Goal: Information Seeking & Learning: Learn about a topic

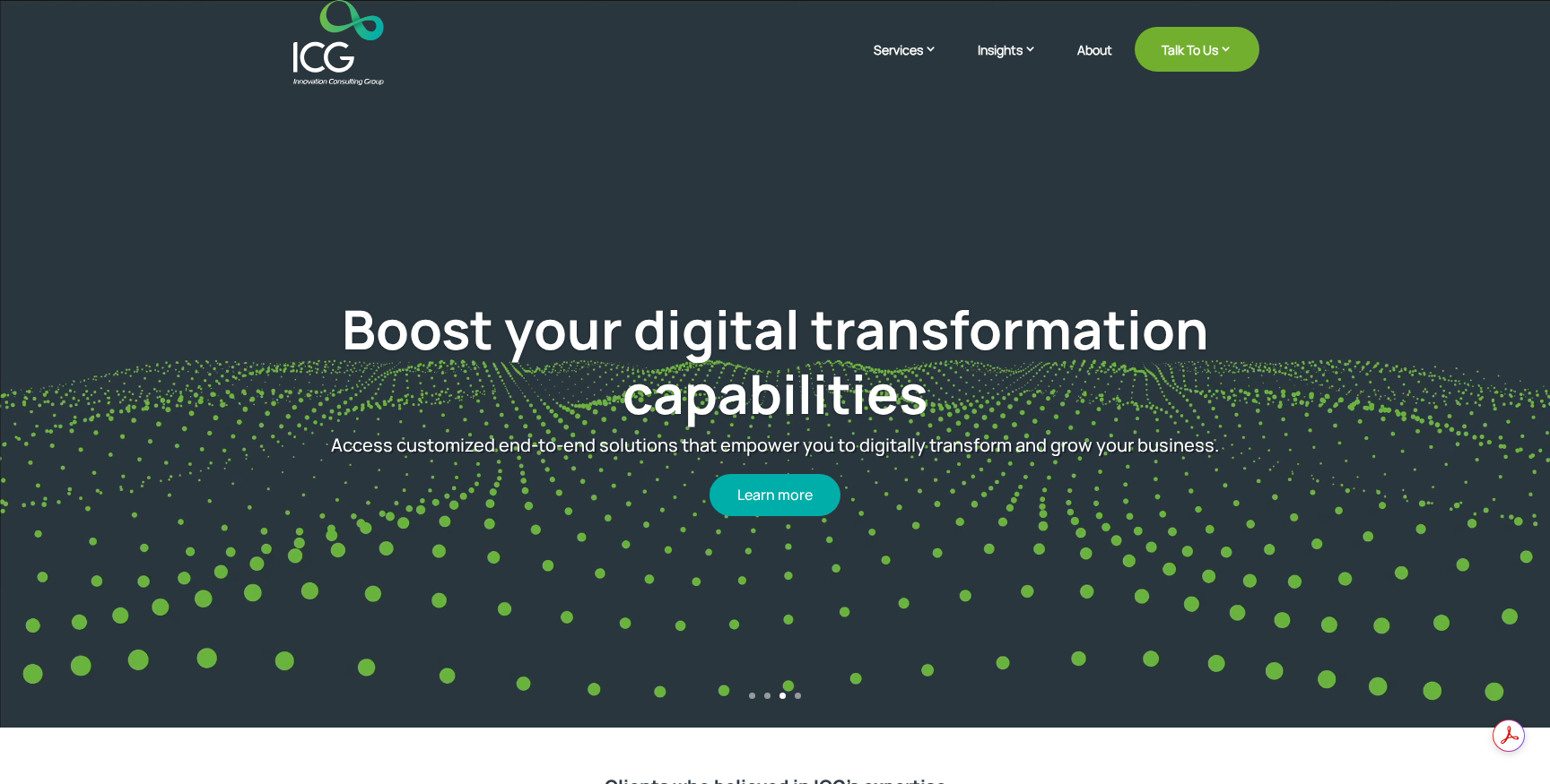
click at [802, 696] on div "1 2 3 4" at bounding box center [775, 701] width 1550 height 17
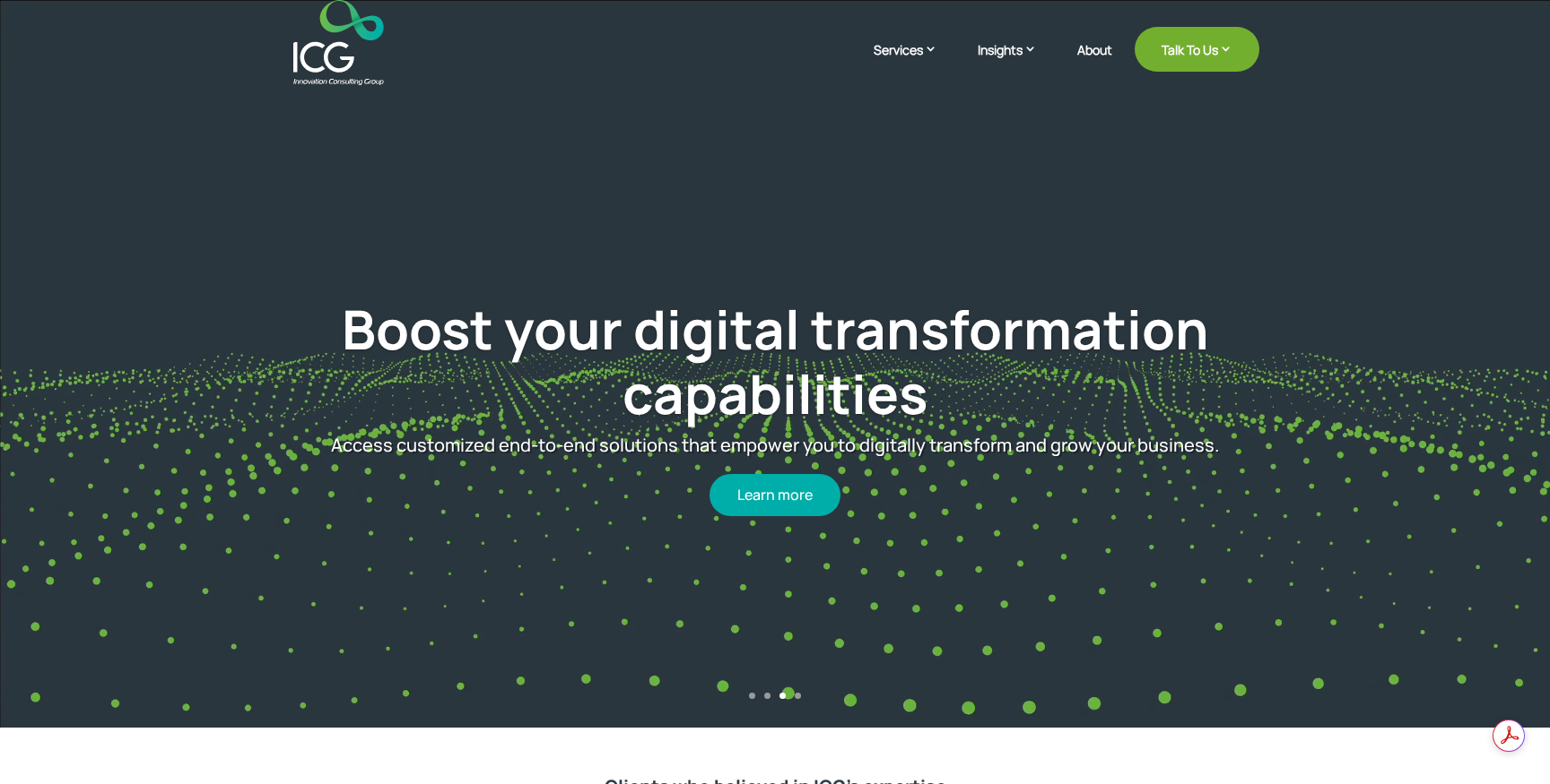
click at [801, 697] on div "1 2 3 4" at bounding box center [775, 701] width 1550 height 17
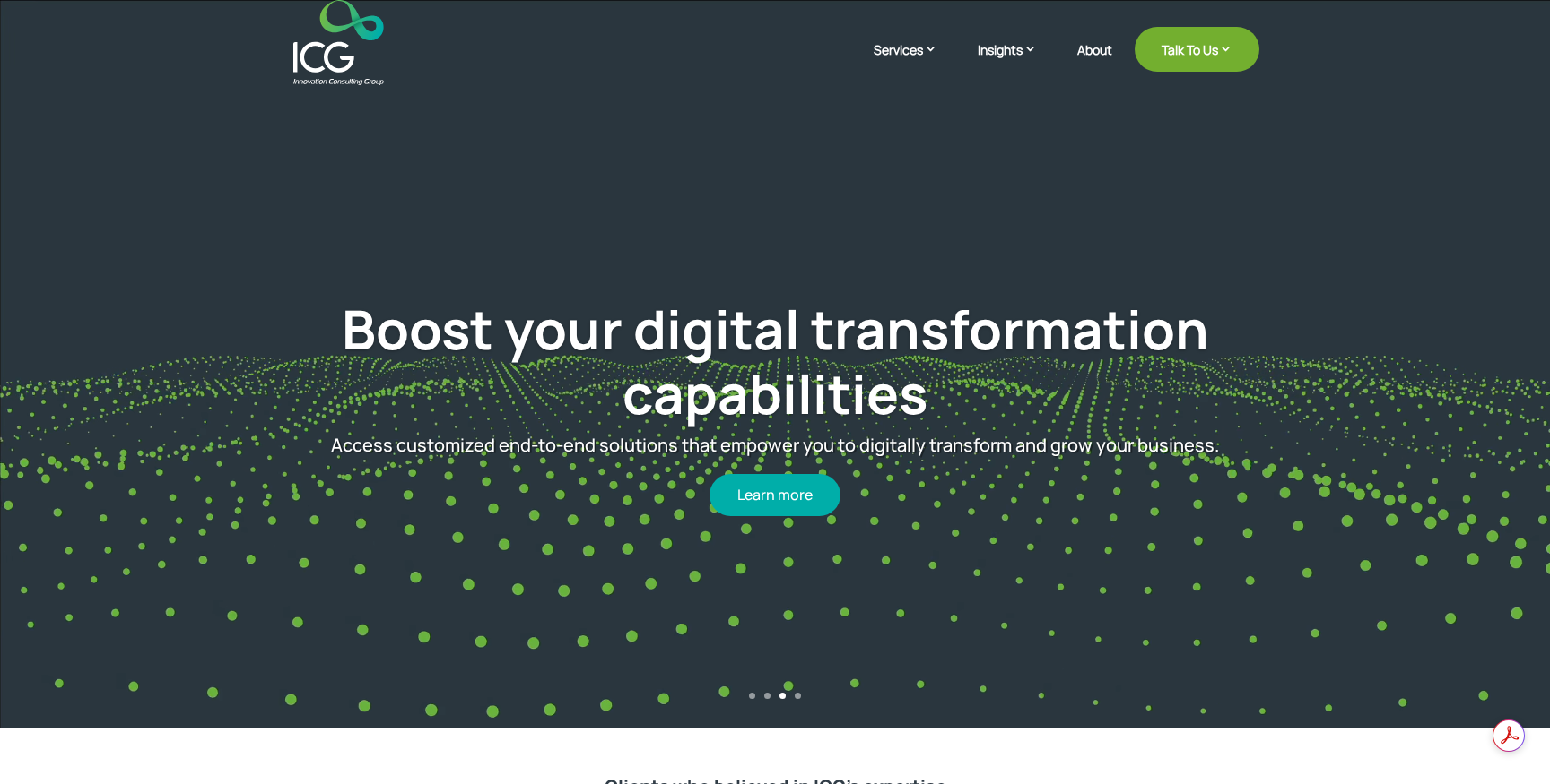
click at [795, 691] on div "Boost your digital transformation capabilities Access customized end-to-end sol…" at bounding box center [775, 406] width 1364 height 622
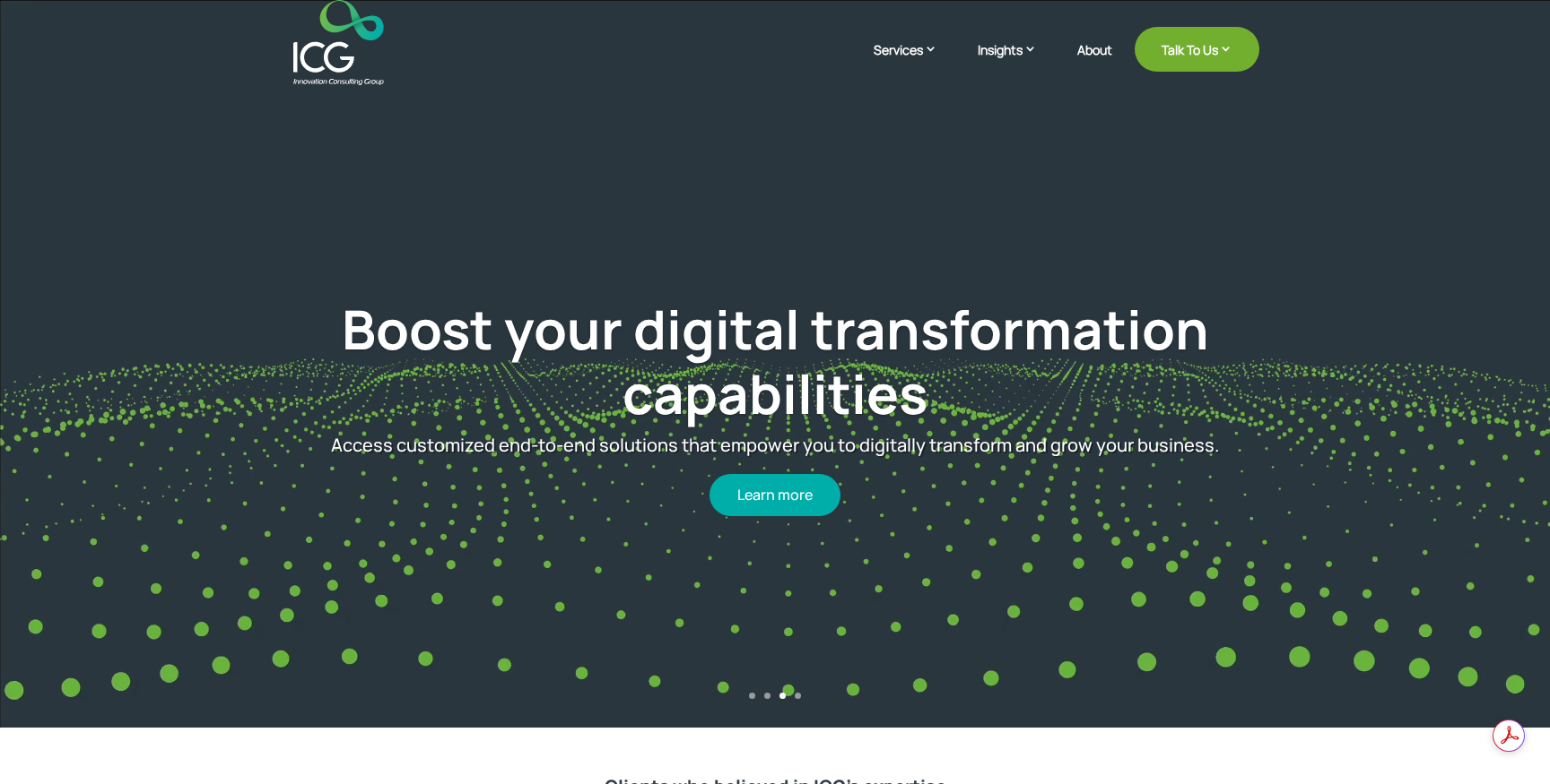
click at [797, 701] on div "1 2 3 4" at bounding box center [775, 701] width 1550 height 17
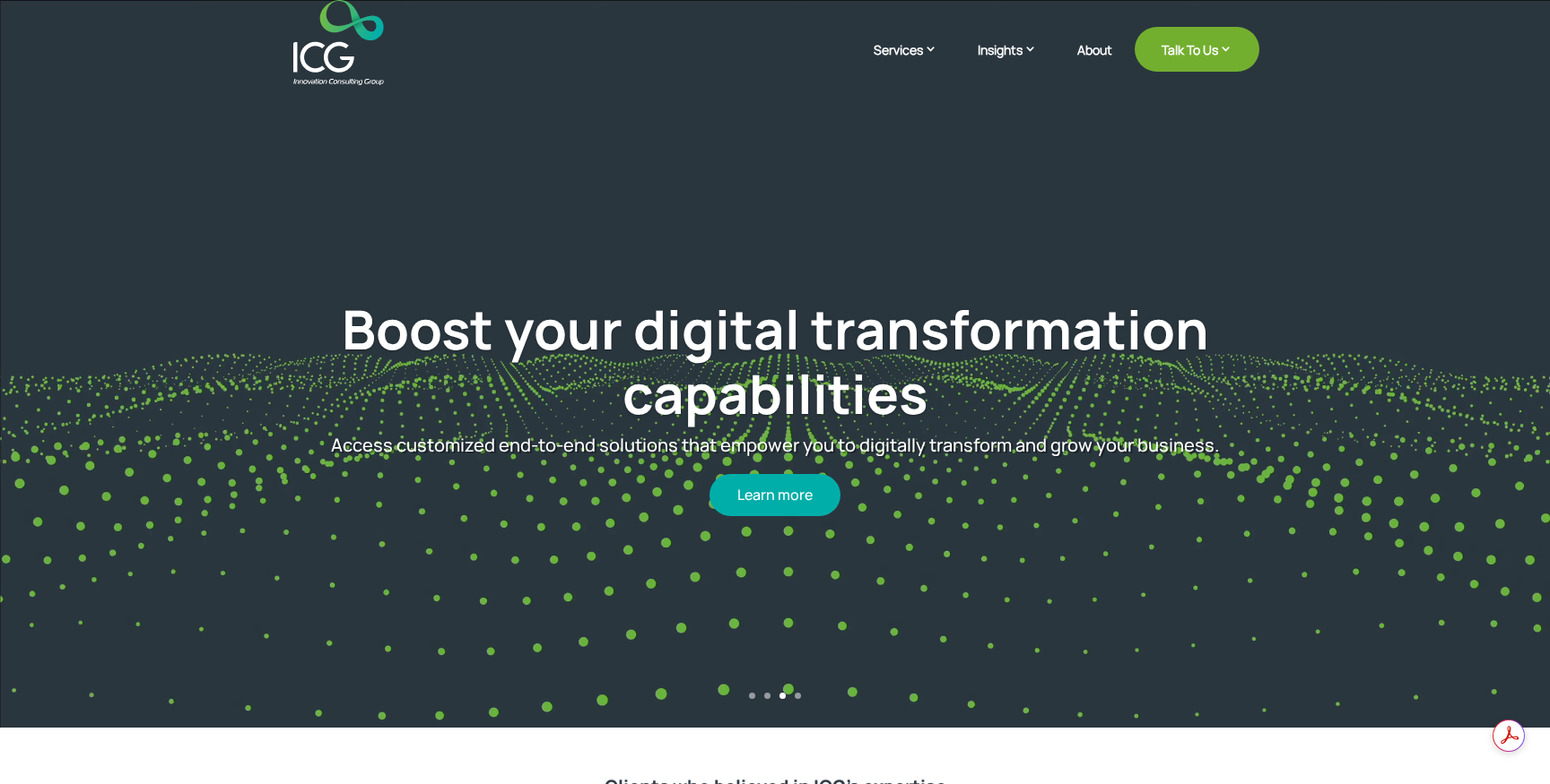
click at [797, 697] on link "4" at bounding box center [797, 696] width 6 height 6
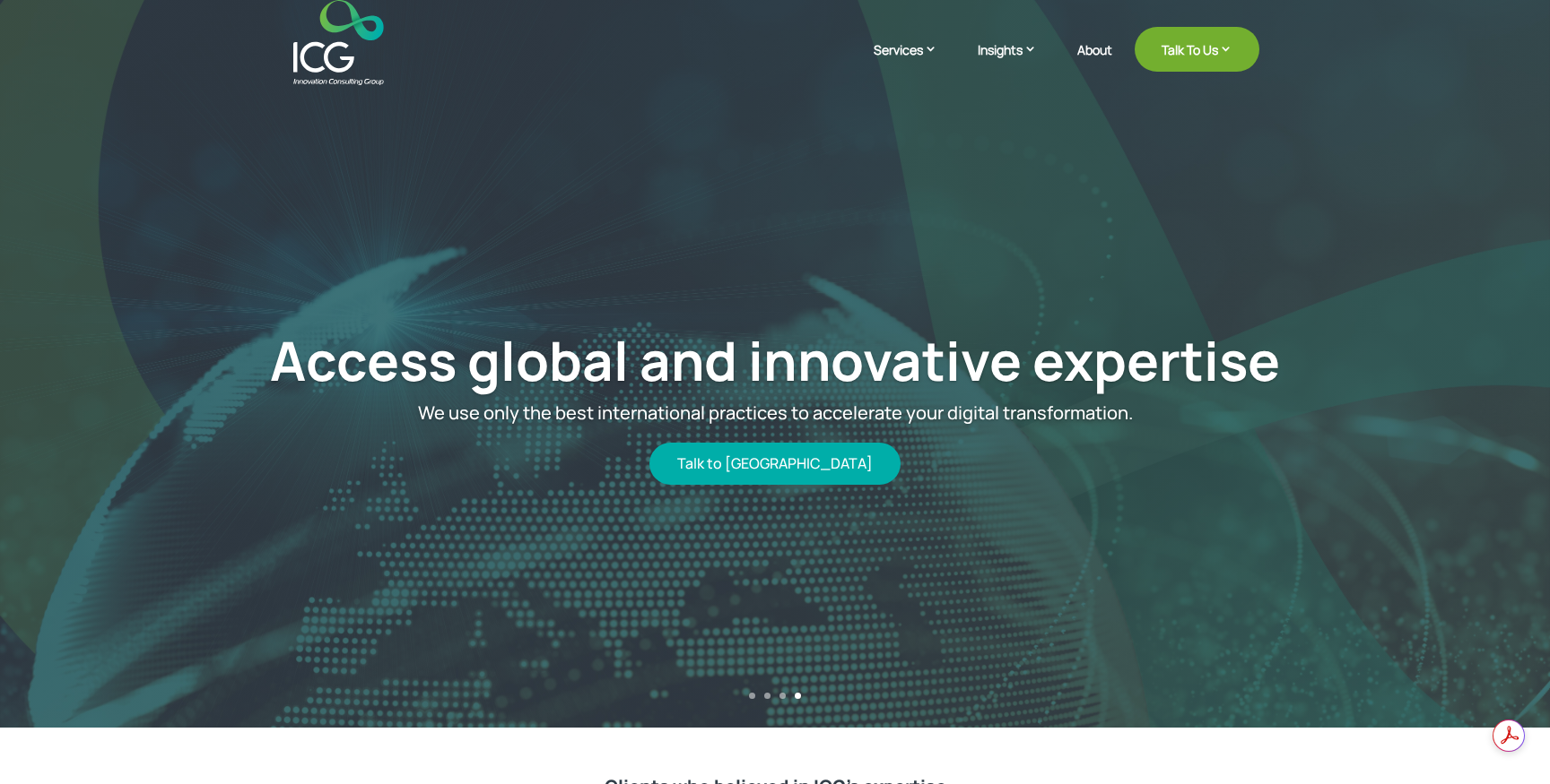
click at [750, 698] on link "1" at bounding box center [752, 696] width 6 height 6
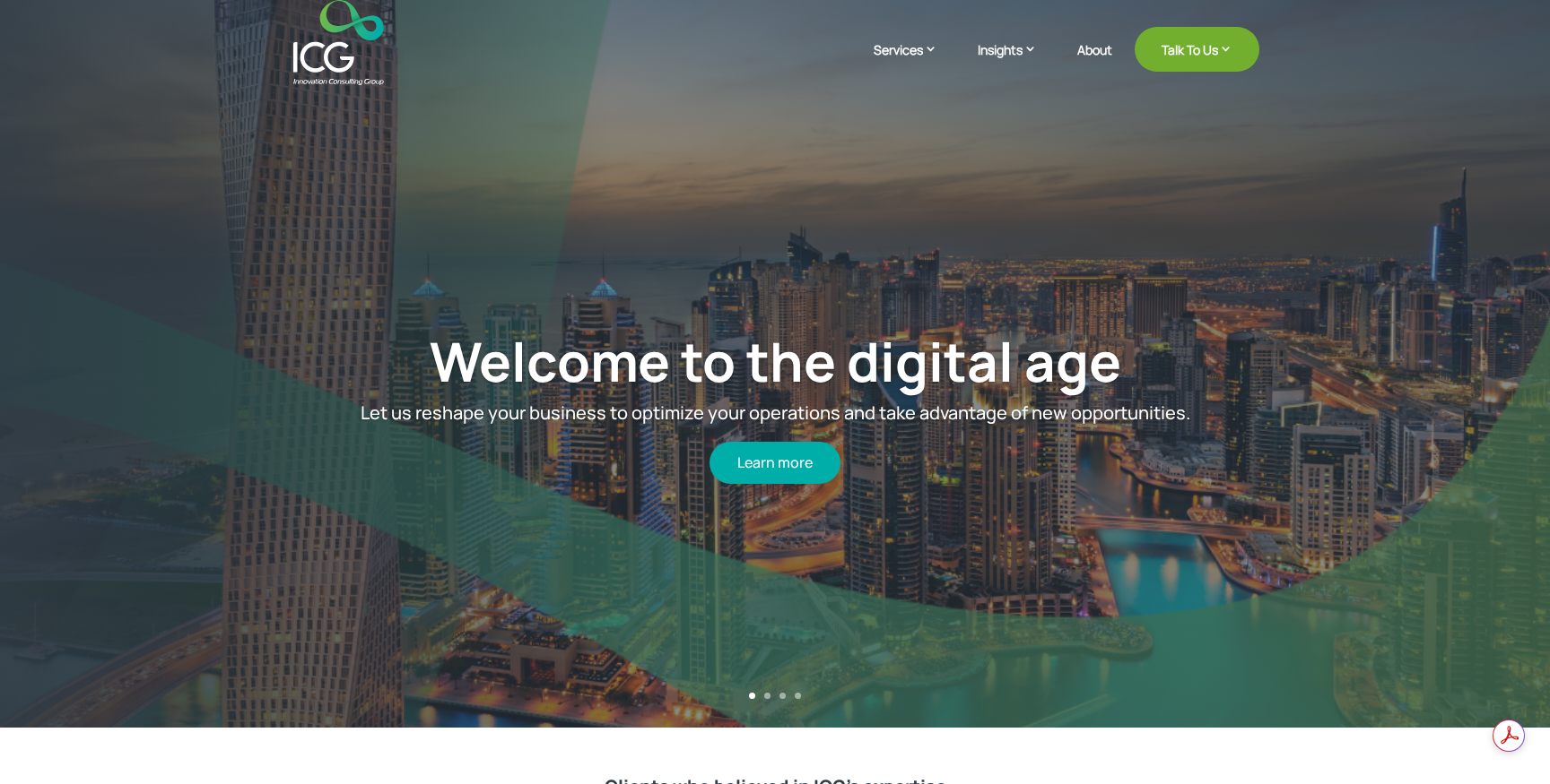
click at [768, 697] on link "2" at bounding box center [767, 696] width 6 height 6
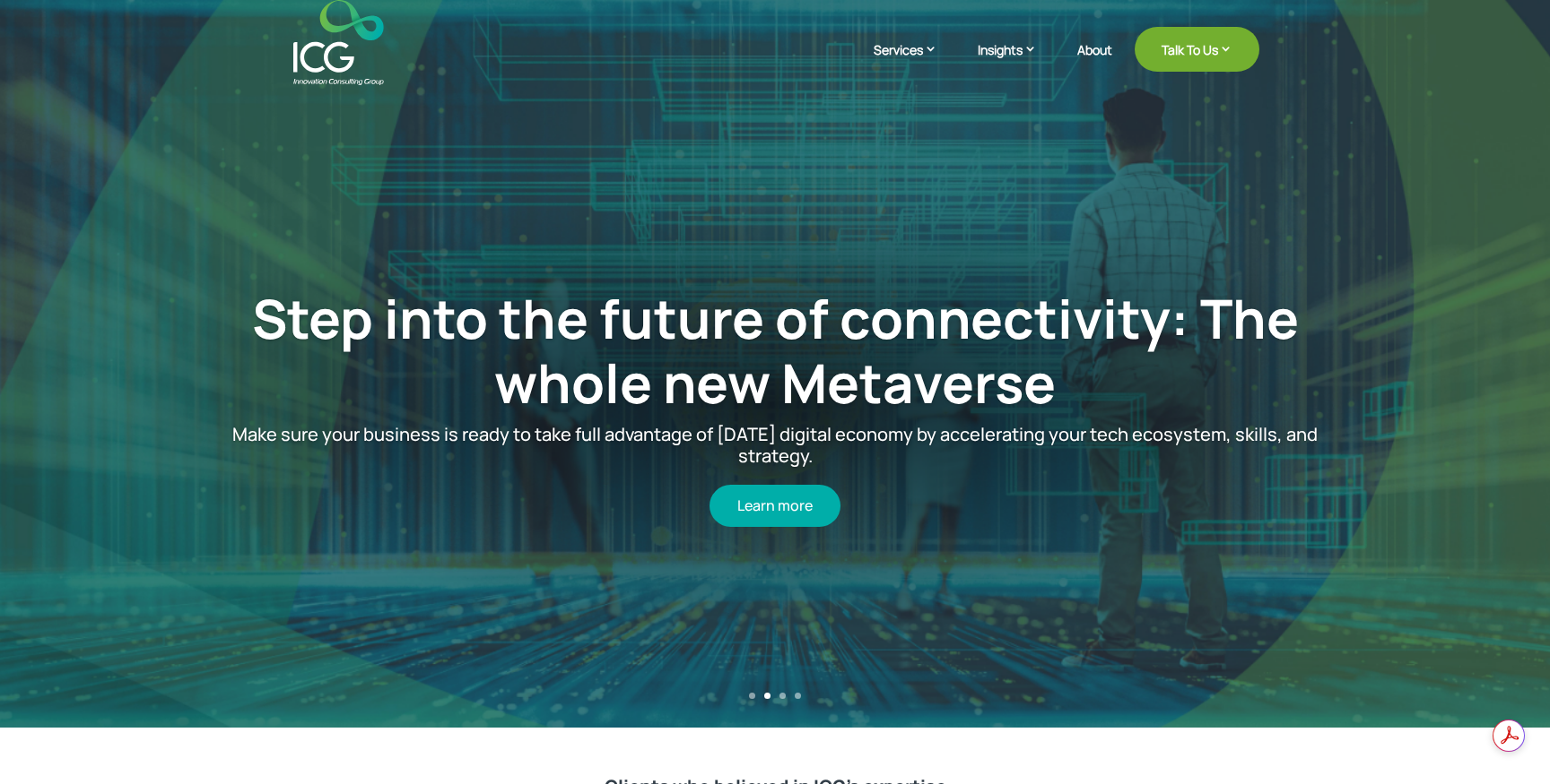
click at [780, 697] on link "3" at bounding box center [782, 696] width 6 height 6
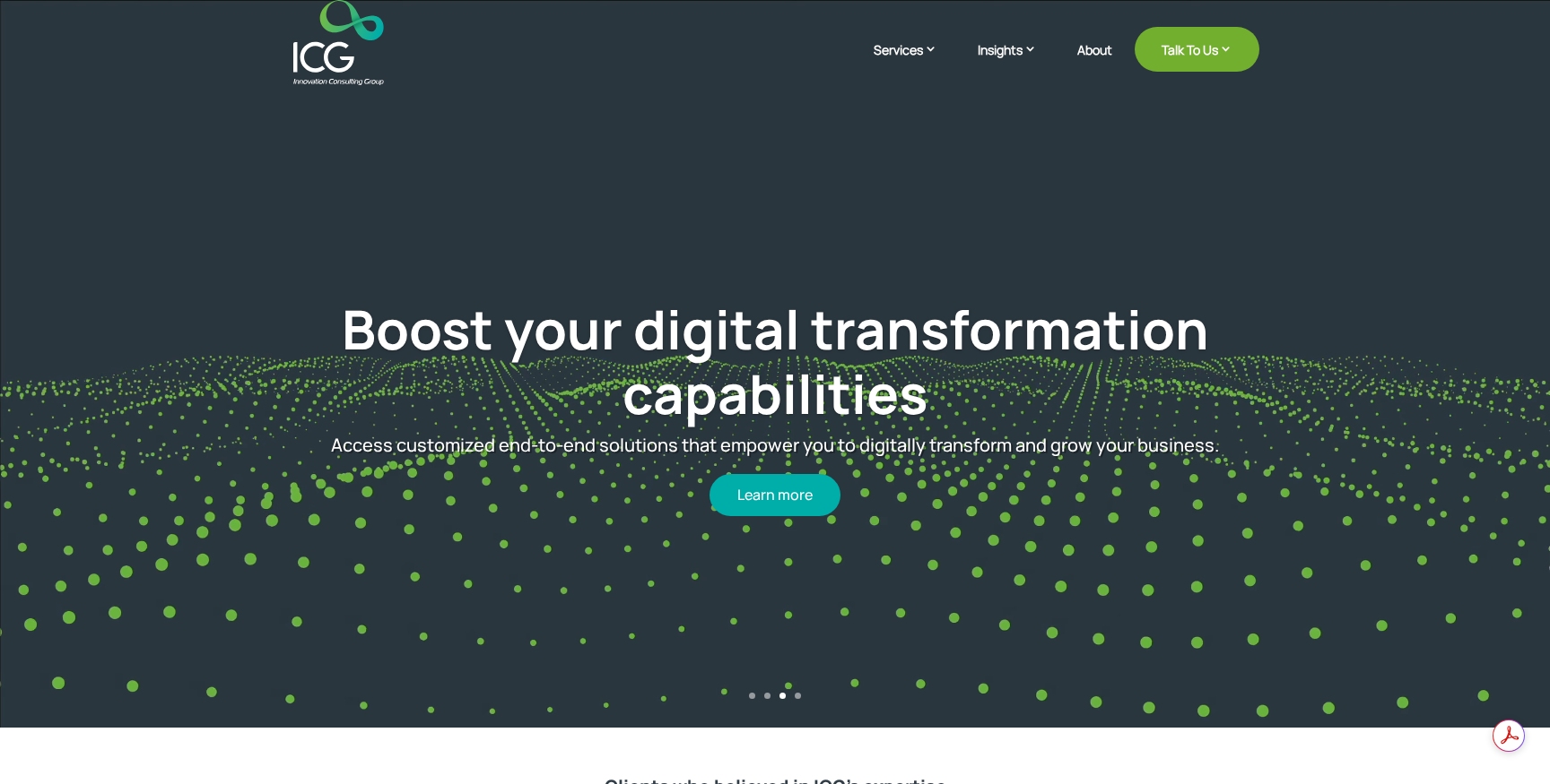
click at [796, 697] on link "4" at bounding box center [797, 696] width 6 height 6
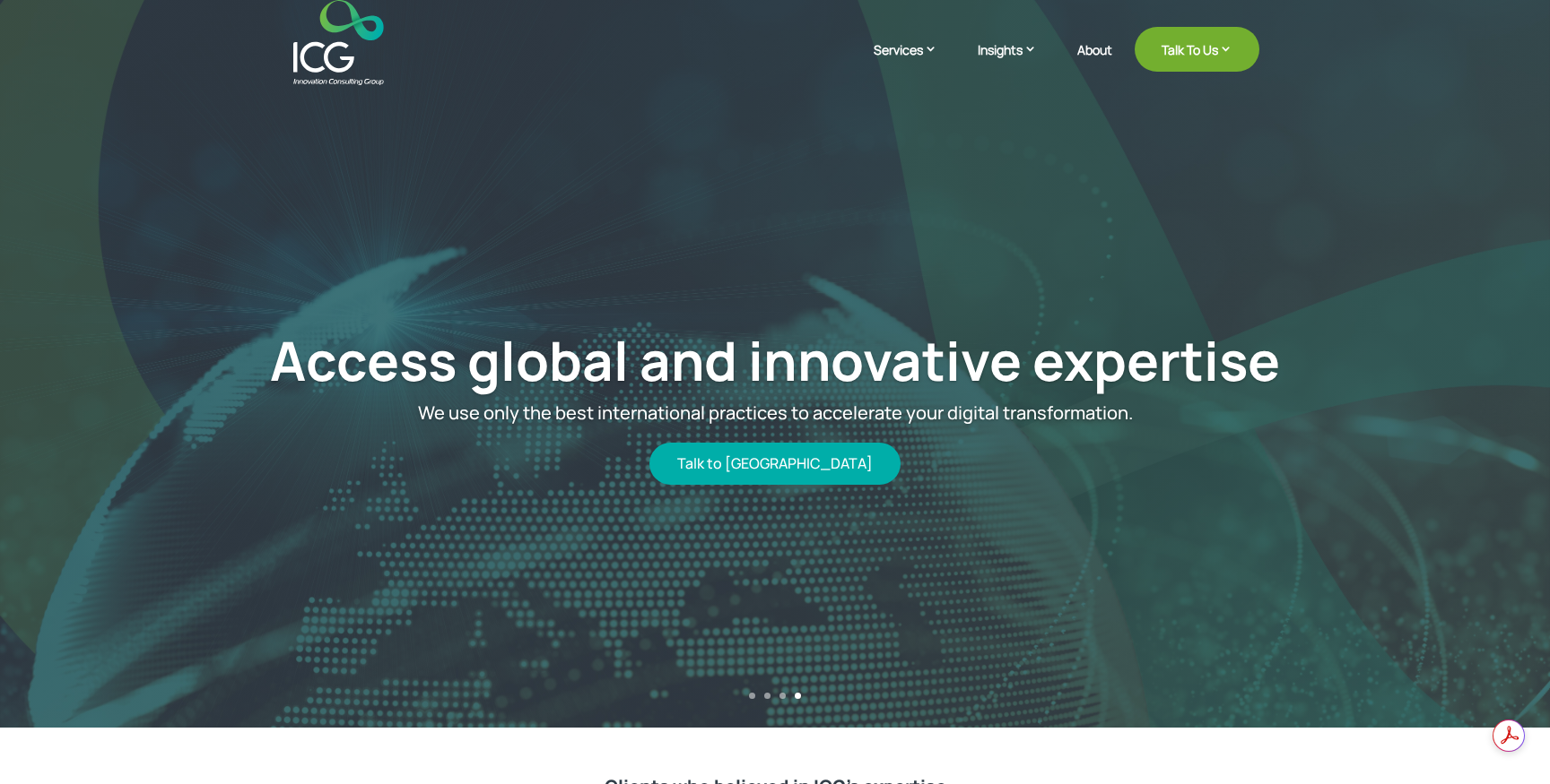
click at [749, 698] on link "1" at bounding box center [752, 696] width 6 height 6
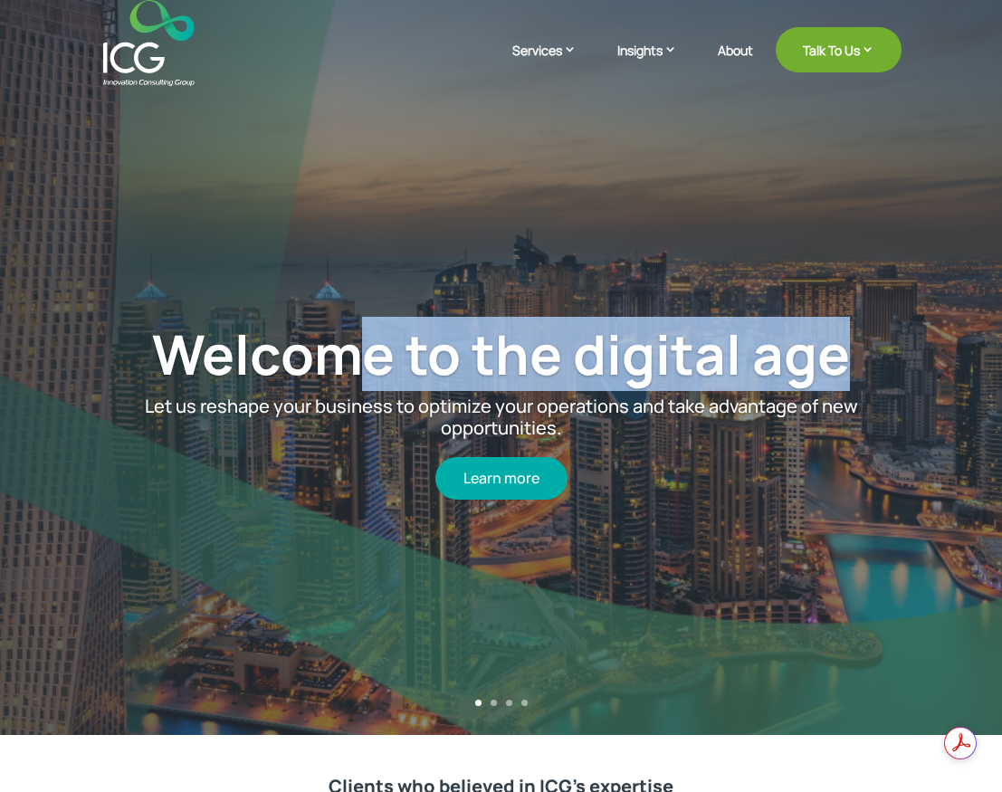
drag, startPoint x: 466, startPoint y: 370, endPoint x: 347, endPoint y: 350, distance: 121.2
click at [347, 350] on div "Welcome to the digital age Let us reshape your business to optimize your operat…" at bounding box center [501, 410] width 882 height 439
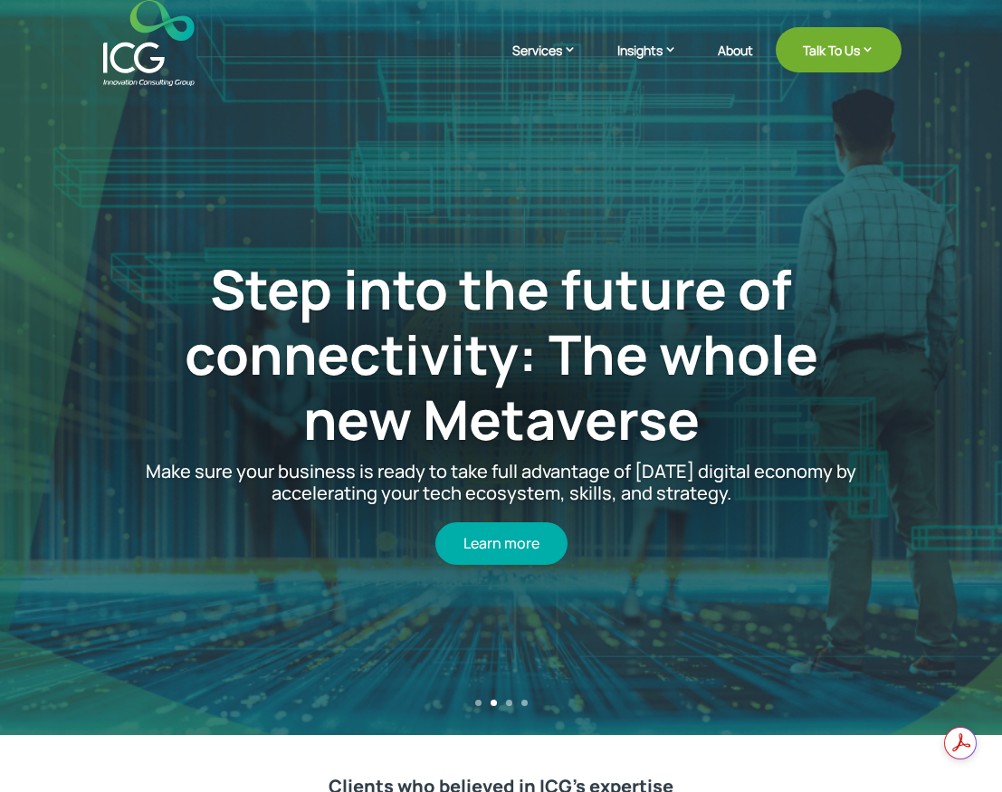
click at [475, 702] on link "1" at bounding box center [478, 703] width 6 height 6
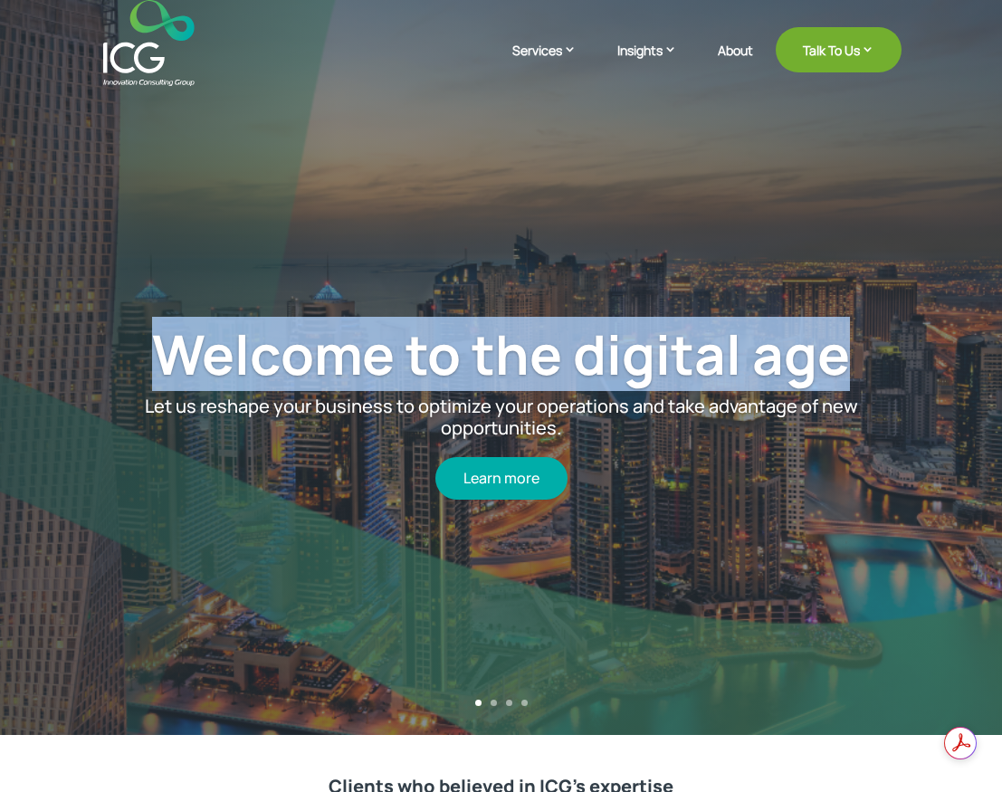
click at [141, 361] on h1 "Welcome to the digital age" at bounding box center [500, 358] width 741 height 74
copy link "Welcome to the digital age"
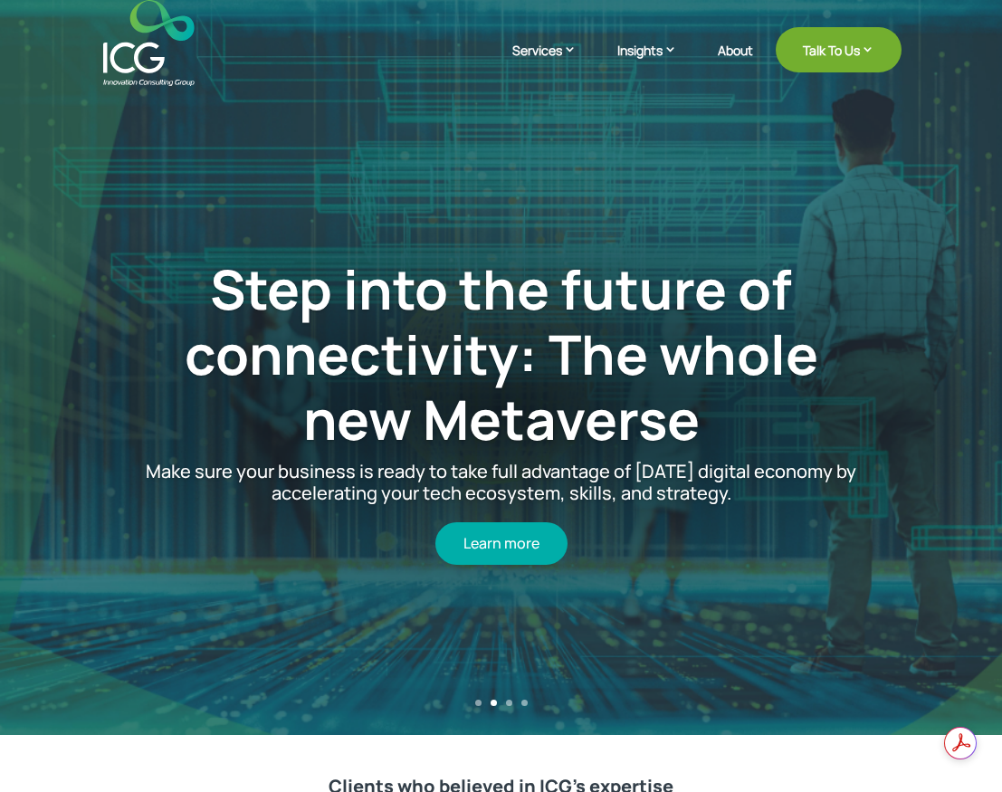
click at [493, 704] on link "2" at bounding box center [494, 703] width 6 height 6
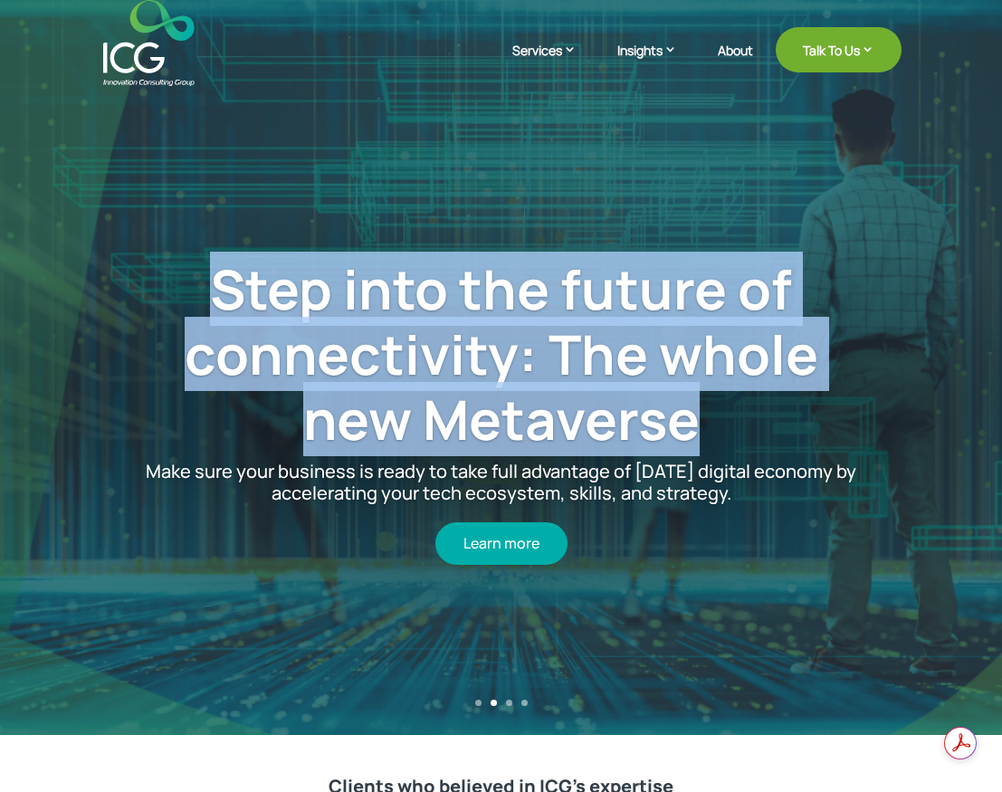
drag, startPoint x: 384, startPoint y: 355, endPoint x: 216, endPoint y: 294, distance: 179.0
click at [216, 294] on h1 "Step into the future of connectivity: The whole new Metaverse" at bounding box center [500, 358] width 741 height 205
copy link "Step into the future of connectivity: The whole new Metaverse"
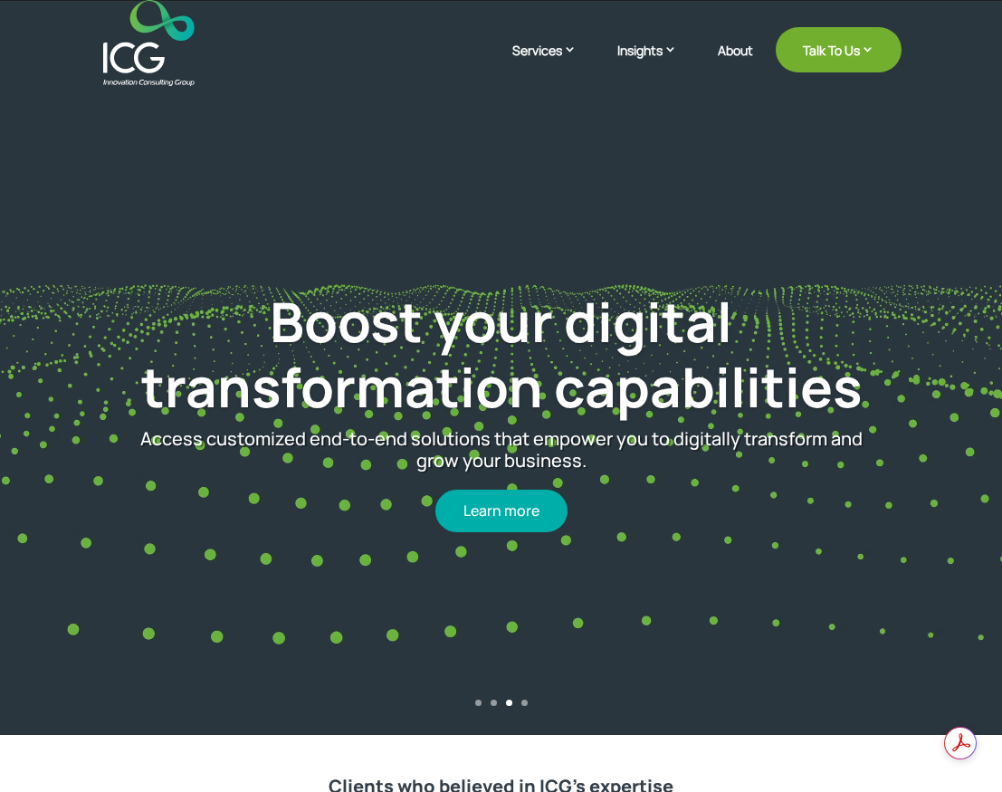
click at [523, 704] on link "4" at bounding box center [525, 703] width 6 height 6
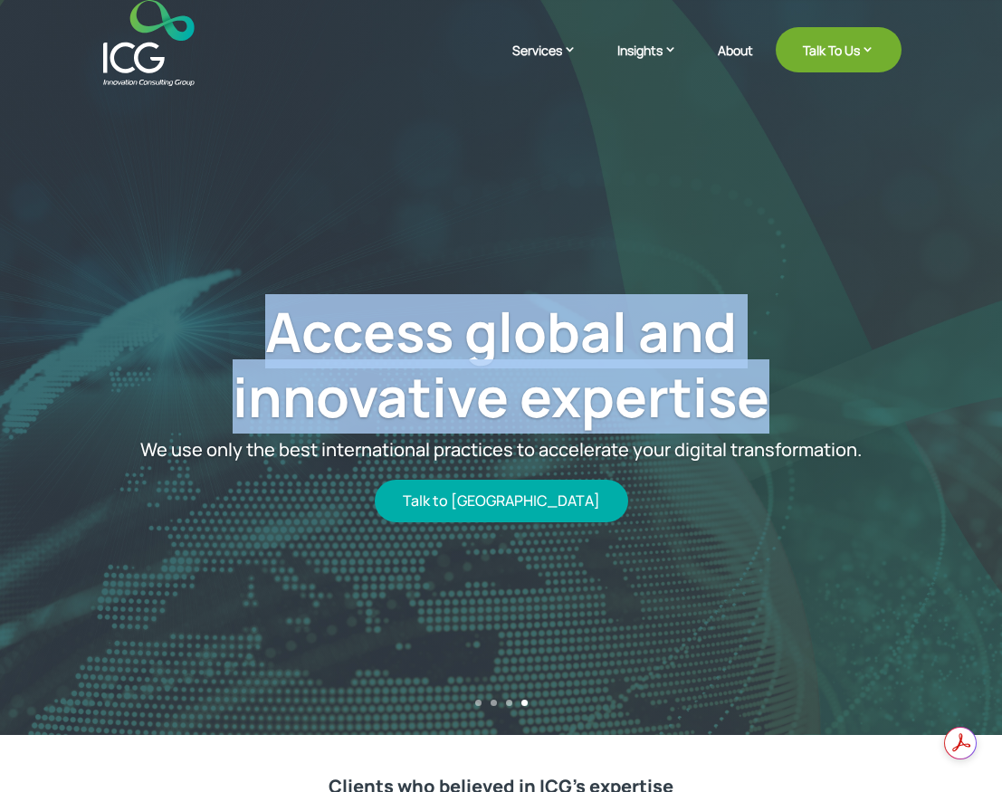
drag, startPoint x: 253, startPoint y: 314, endPoint x: 774, endPoint y: 399, distance: 528.5
click at [775, 399] on h1 "Access global and innovative expertise" at bounding box center [500, 368] width 741 height 139
copy link "Access global and innovative expertise"
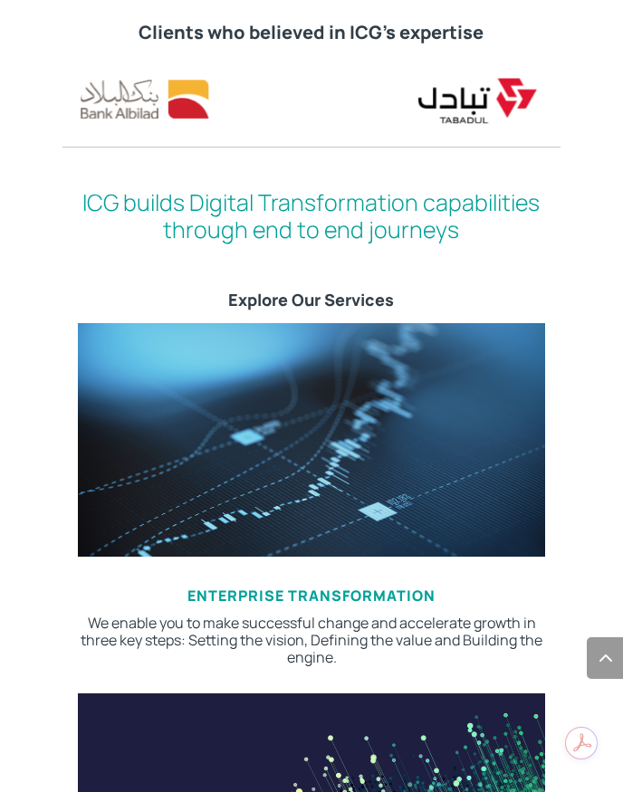
scroll to position [636, 0]
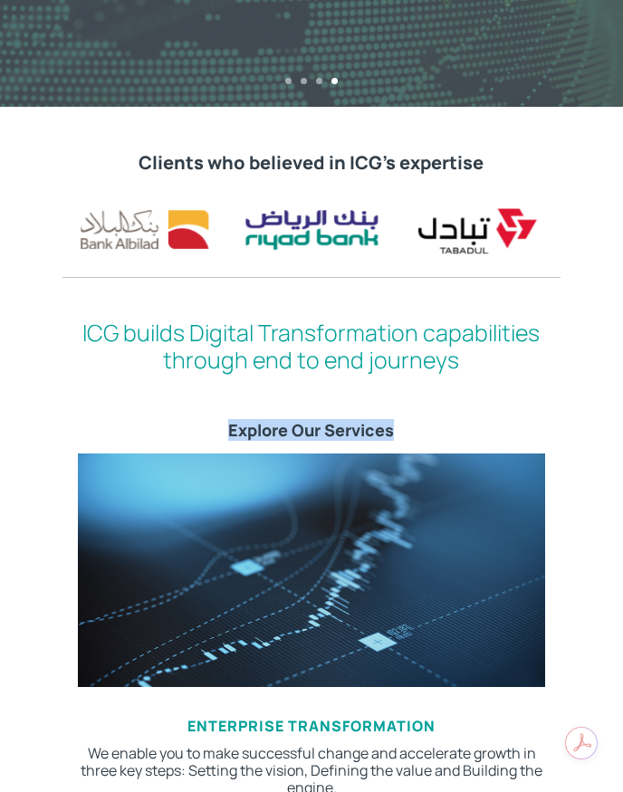
drag, startPoint x: 232, startPoint y: 432, endPoint x: 424, endPoint y: 433, distance: 192.0
click at [425, 433] on h3 "Explore Our Services" at bounding box center [311, 435] width 498 height 29
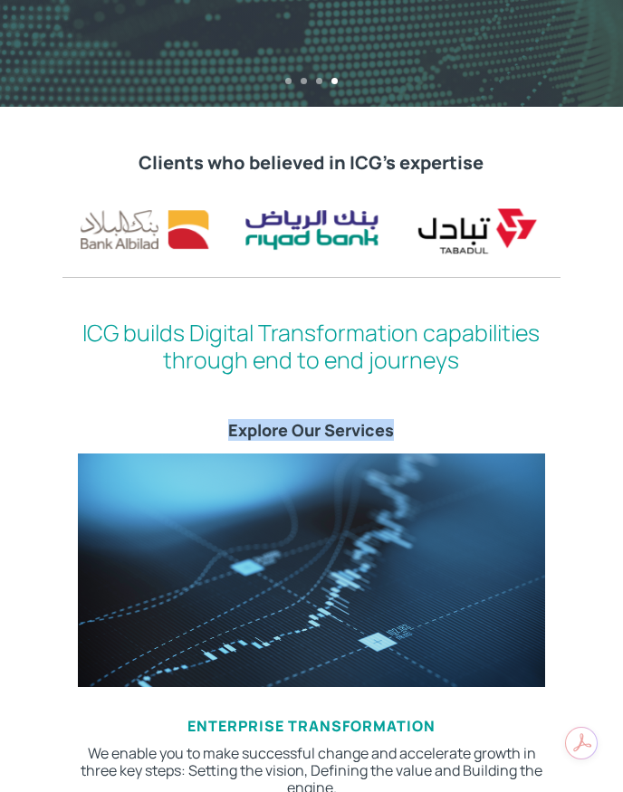
copy h3 "Explore Our Services"
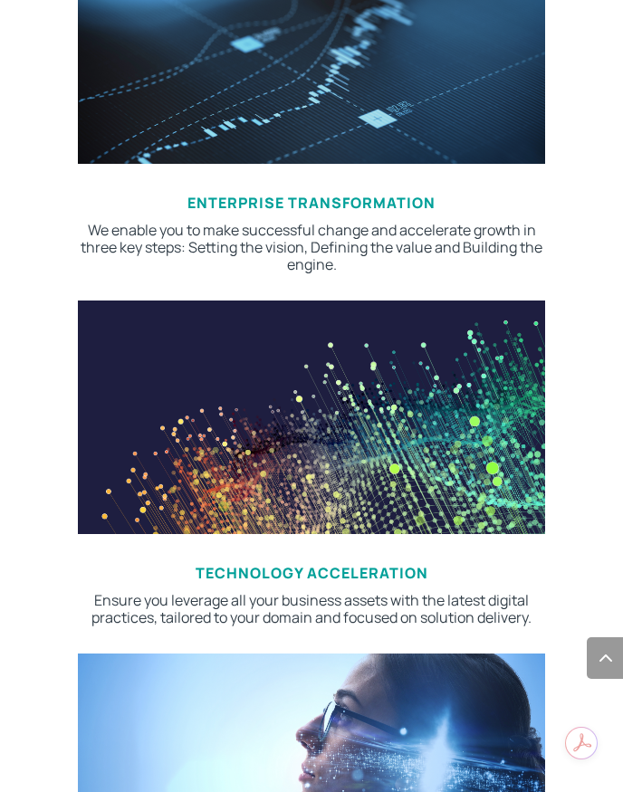
scroll to position [1267, 0]
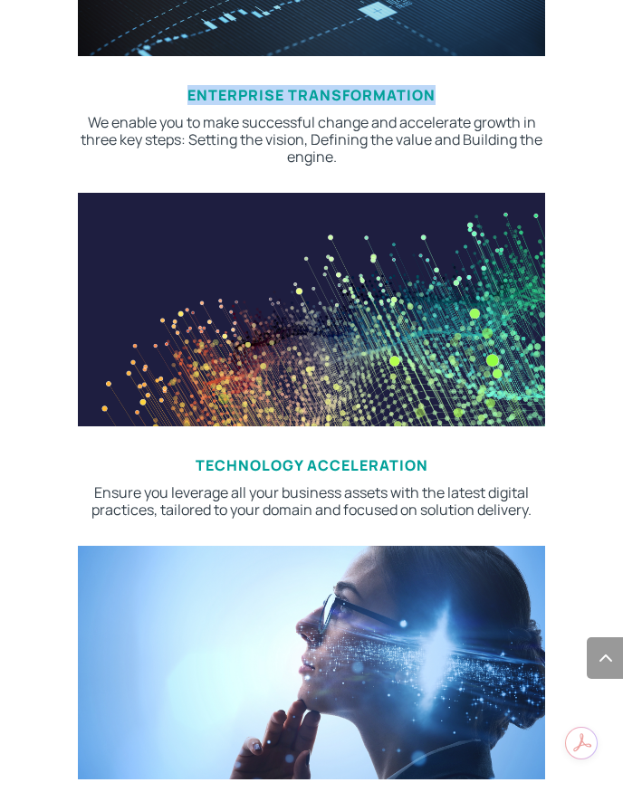
drag, startPoint x: 182, startPoint y: 93, endPoint x: 459, endPoint y: 102, distance: 277.2
click at [459, 102] on h3 "Enterprise transformation" at bounding box center [311, 100] width 467 height 26
copy span "Enterprise transformation"
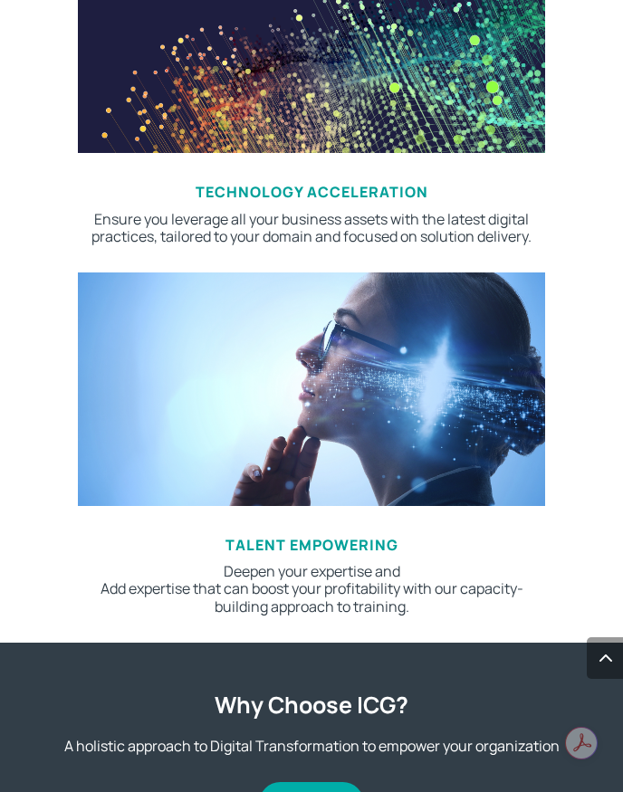
scroll to position [1596, 0]
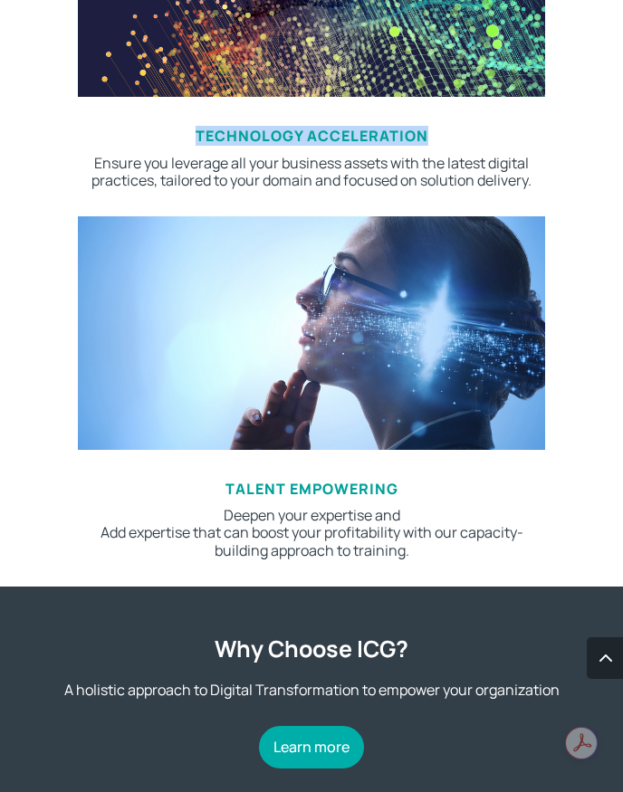
drag, startPoint x: 196, startPoint y: 132, endPoint x: 455, endPoint y: 134, distance: 259.0
click at [455, 134] on h3 "Technology Acceleration" at bounding box center [311, 141] width 467 height 26
copy span "Technology Acceleration"
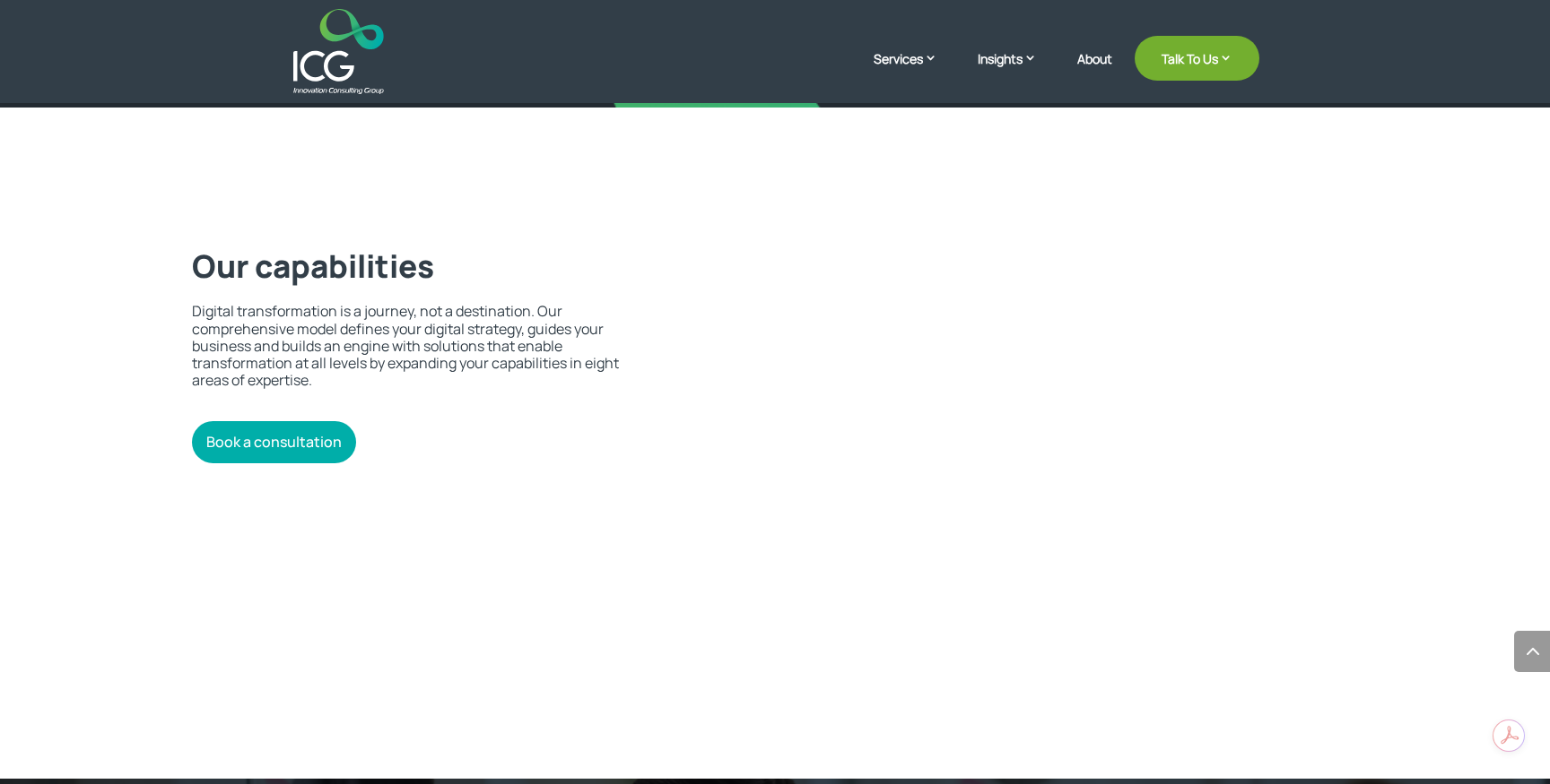
scroll to position [3157, 0]
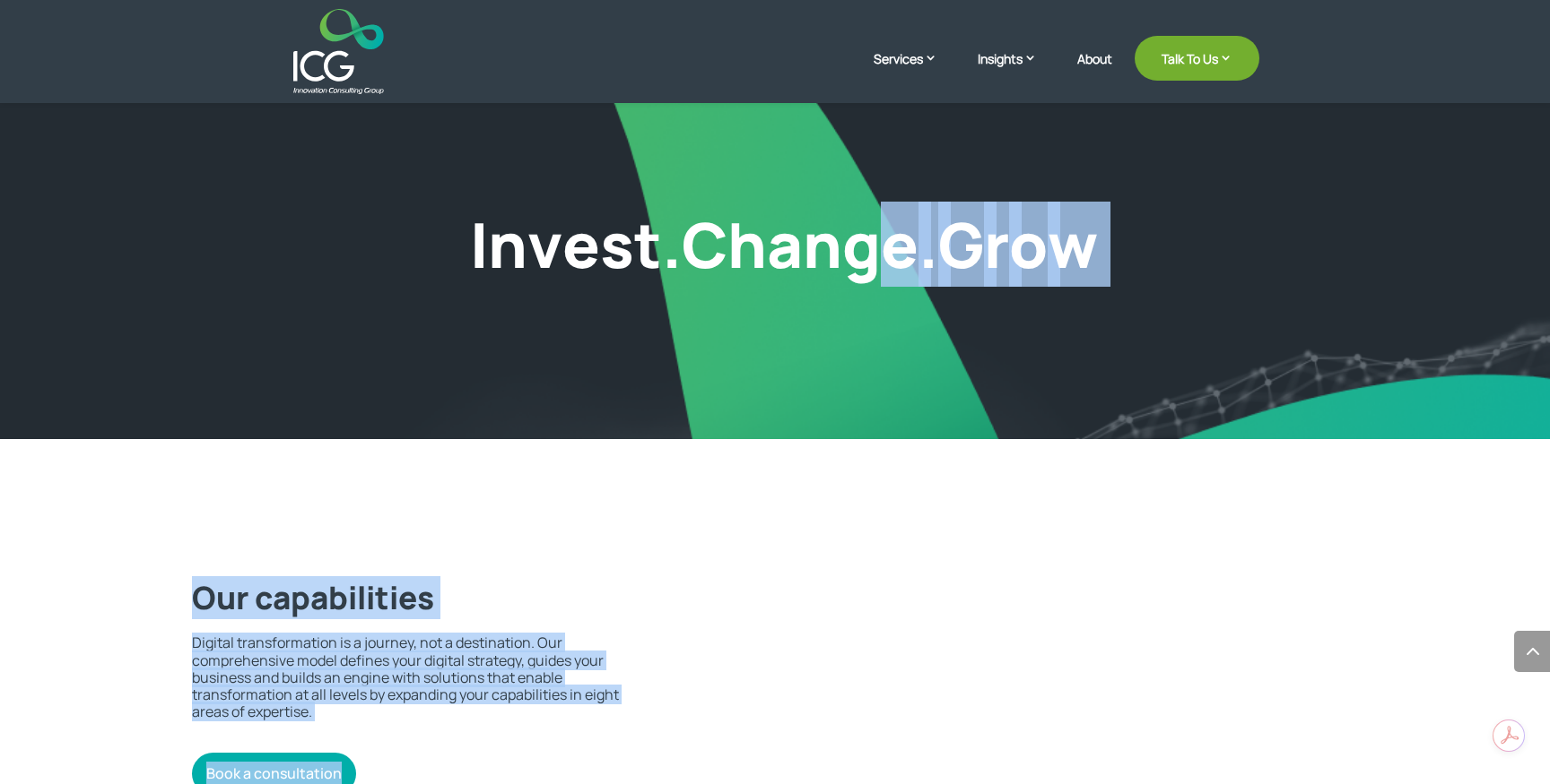
drag, startPoint x: 864, startPoint y: 388, endPoint x: 717, endPoint y: 459, distance: 163.2
click at [718, 459] on div "Welcome to the digital age Let us reshape your business to optimize your operat…" at bounding box center [775, 20] width 1550 height 6354
click at [768, 441] on icon at bounding box center [1021, 785] width 673 height 688
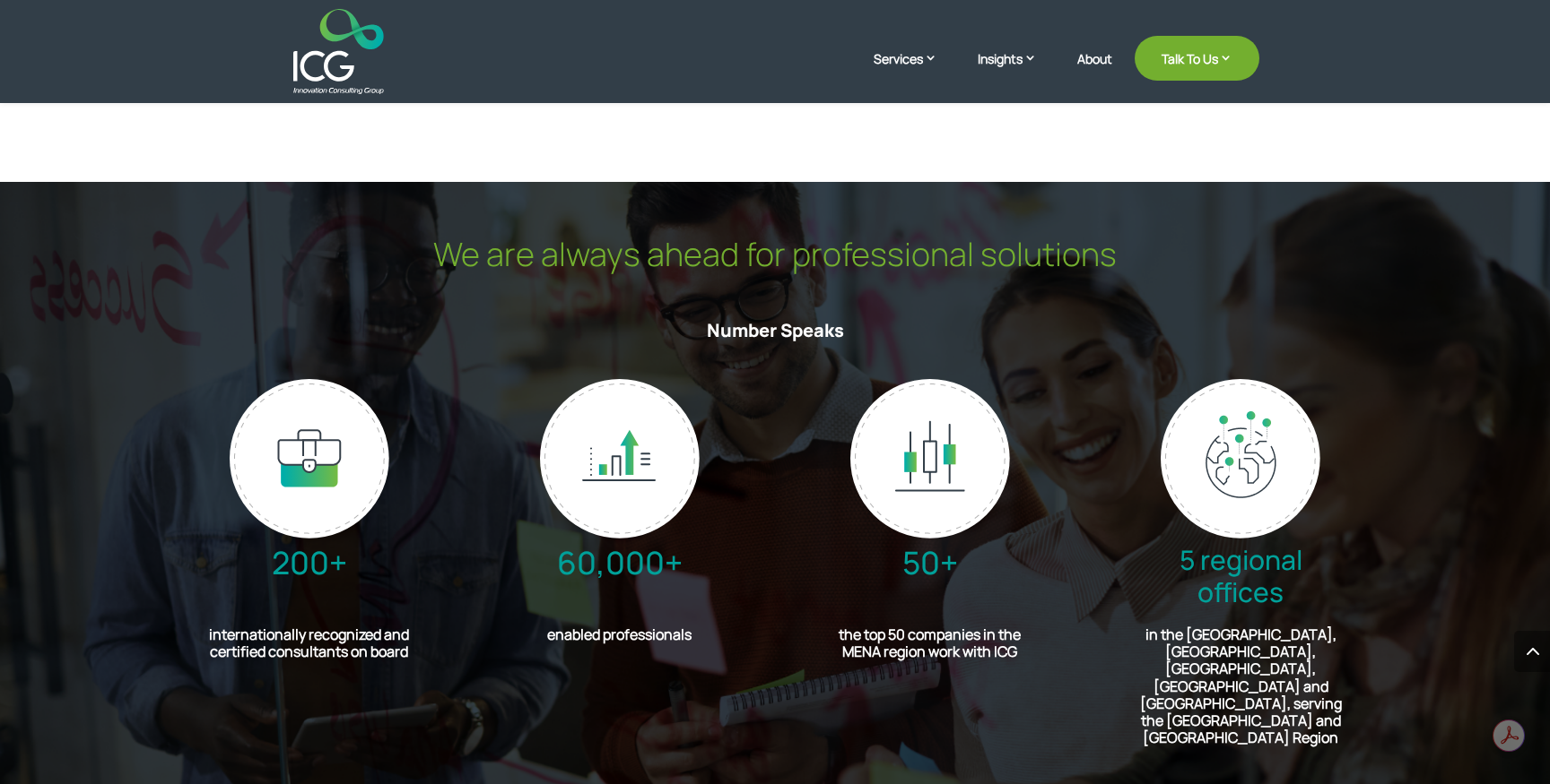
scroll to position [4094, 0]
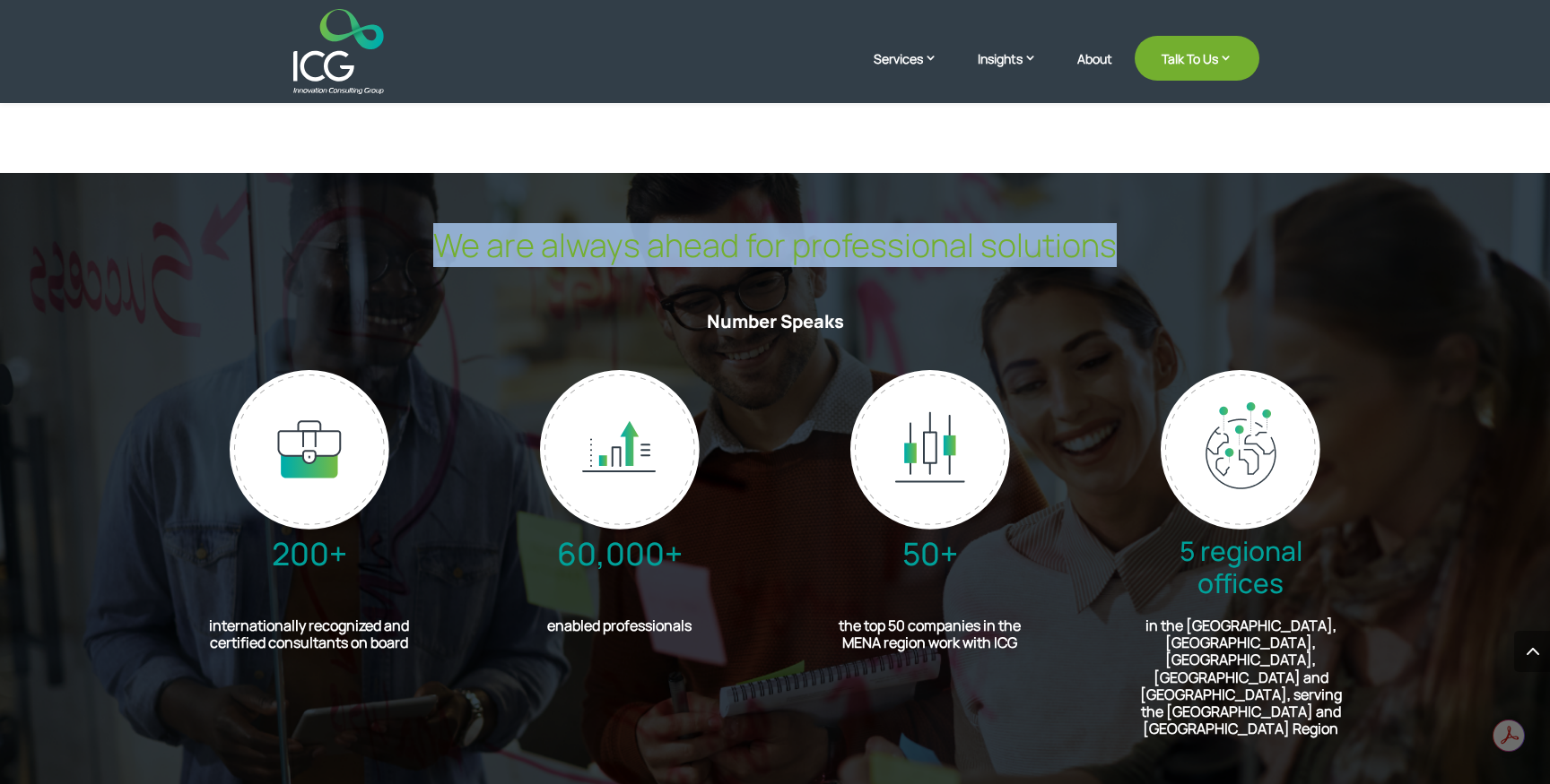
drag, startPoint x: 442, startPoint y: 253, endPoint x: 1129, endPoint y: 245, distance: 687.0
click at [1129, 245] on h2 "We are always ahead for professional solutions" at bounding box center [775, 249] width 969 height 48
copy h2 "We are always ahead for professional solutions"
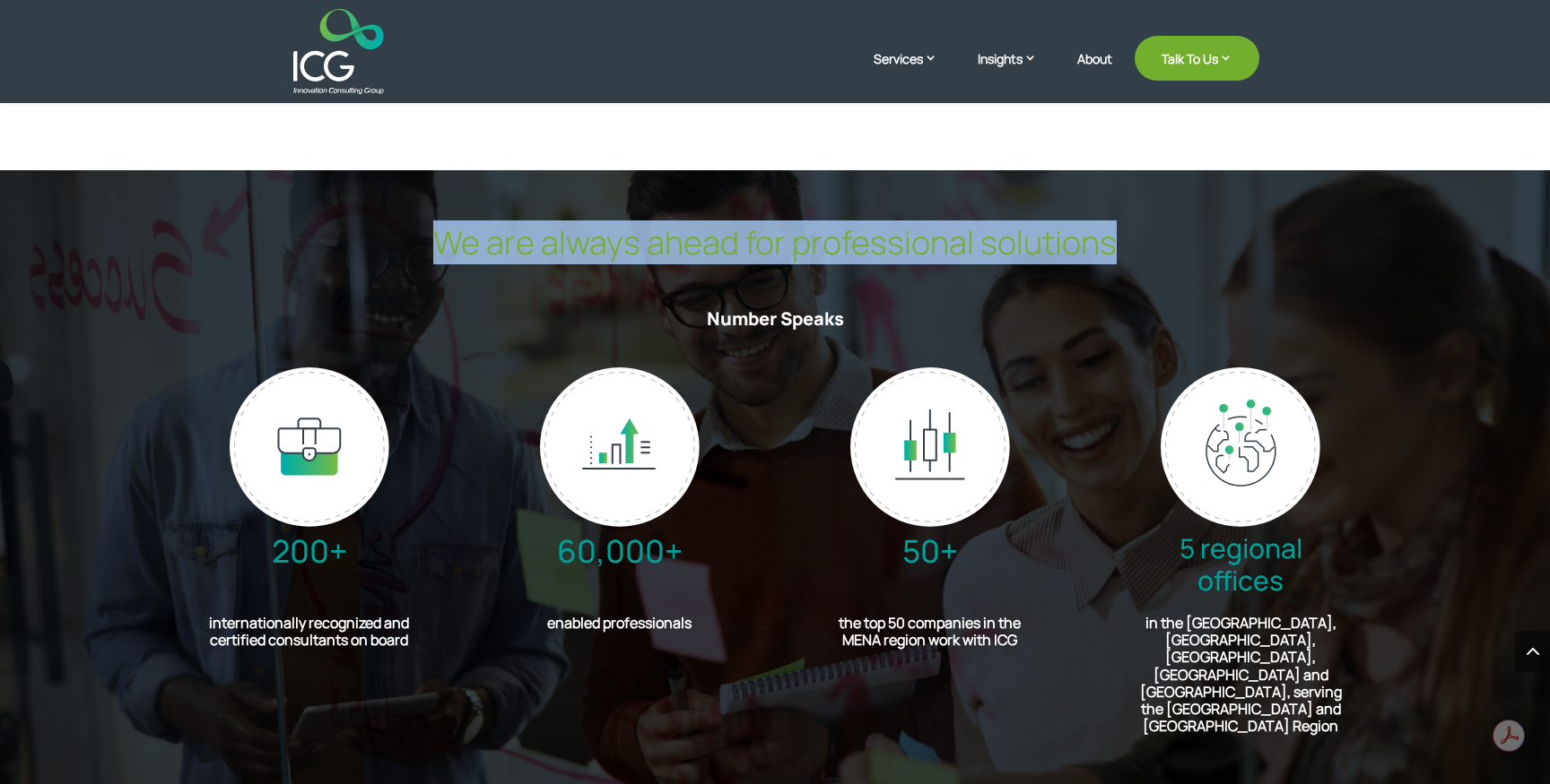
scroll to position [4095, 0]
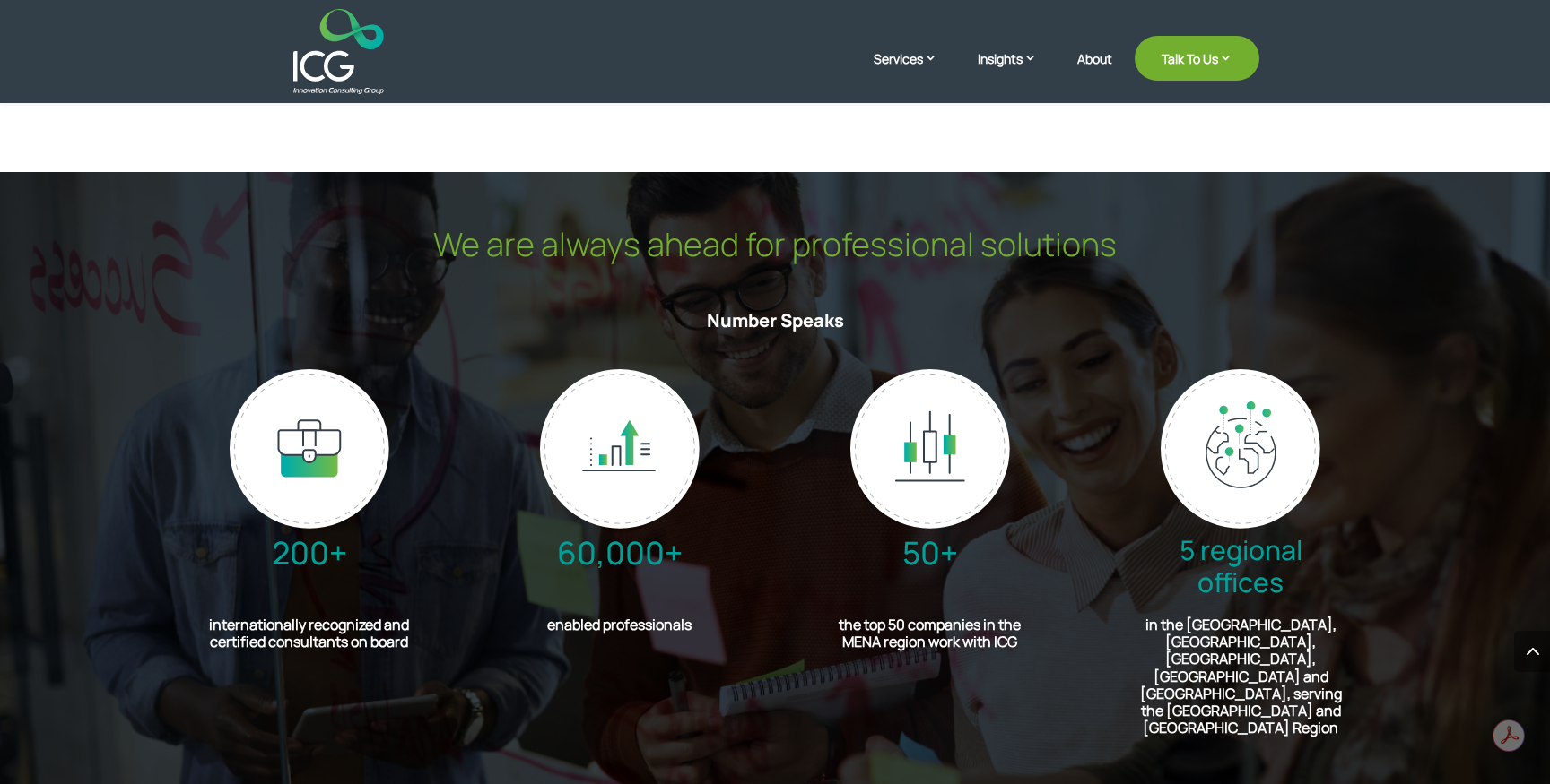
click at [990, 310] on h3 "Number Speaks" at bounding box center [775, 325] width 969 height 31
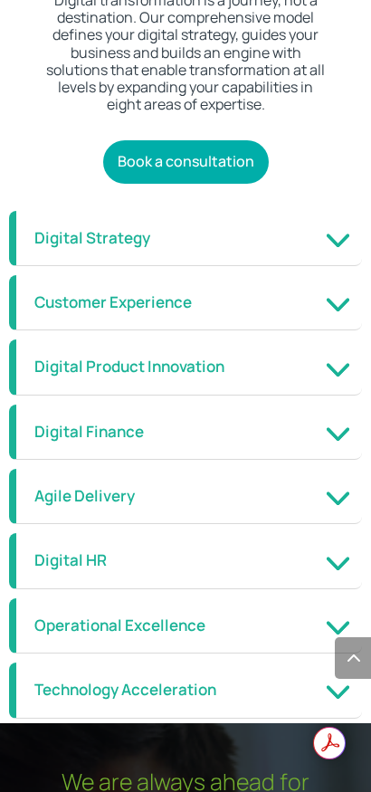
scroll to position [4043, 0]
